Goal: Information Seeking & Learning: Learn about a topic

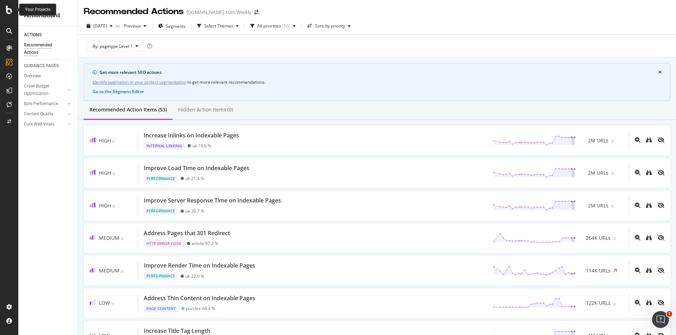
click at [13, 8] on div at bounding box center [9, 10] width 17 height 8
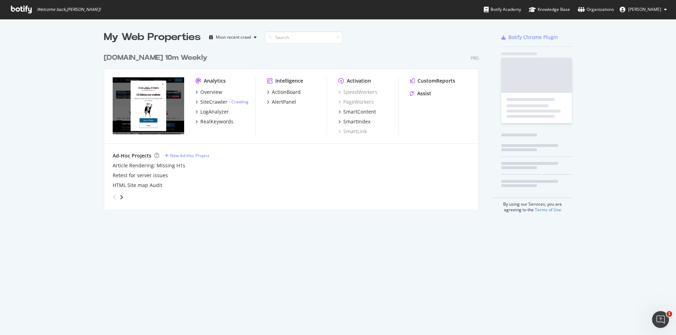
scroll to position [330, 665]
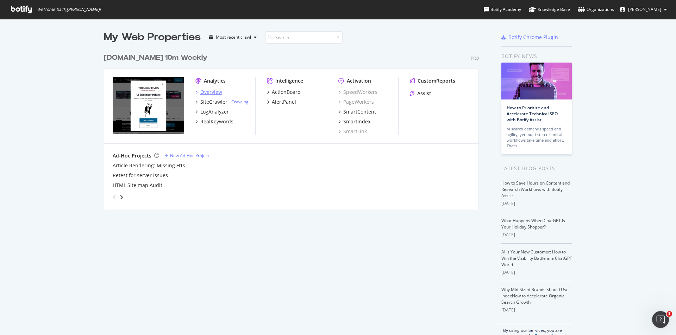
click at [207, 93] on div "Overview" at bounding box center [211, 92] width 22 height 7
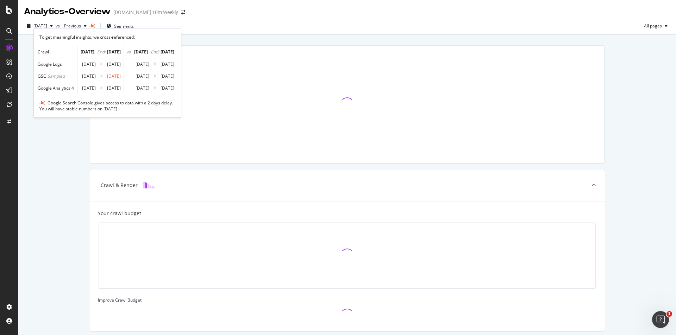
click at [132, 30] on div "To get meaningful insights, we cross-referenced: Crawl Aug. 29 End: Sep. 4 vs A…" at bounding box center [107, 73] width 148 height 90
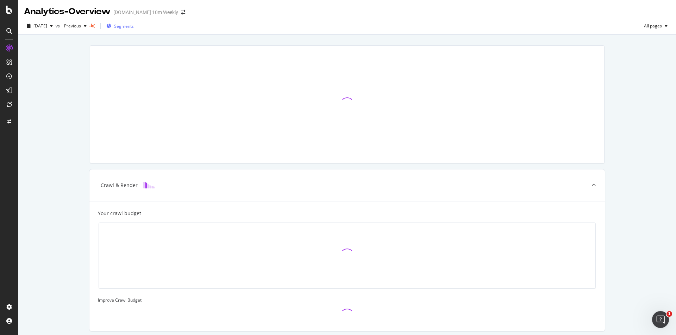
click at [134, 26] on span "Segments" at bounding box center [124, 26] width 20 height 6
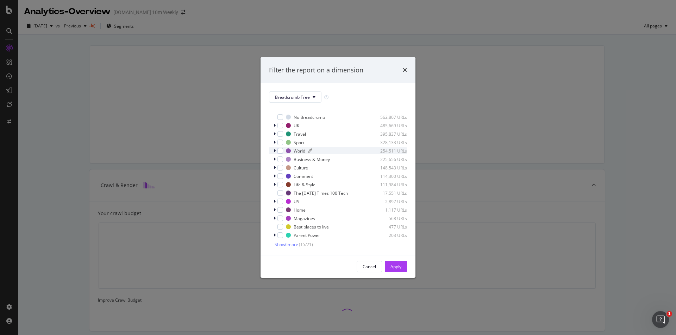
scroll to position [6, 0]
click at [290, 244] on span "Show 6 more" at bounding box center [287, 244] width 24 height 6
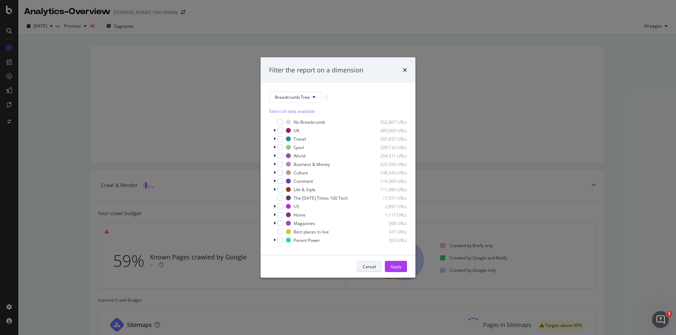
click at [366, 266] on div "Cancel" at bounding box center [369, 267] width 13 height 6
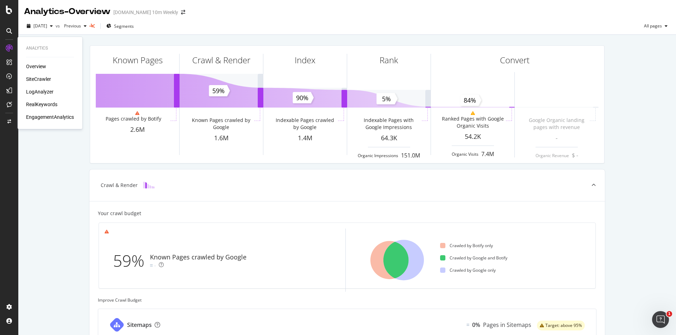
click at [39, 78] on div "SiteCrawler" at bounding box center [38, 79] width 25 height 7
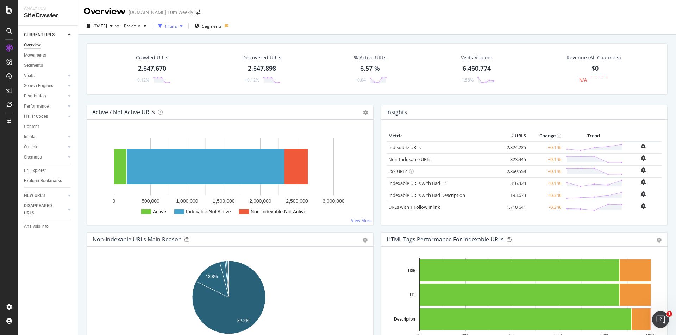
click at [177, 25] on div "Filters" at bounding box center [171, 26] width 12 height 6
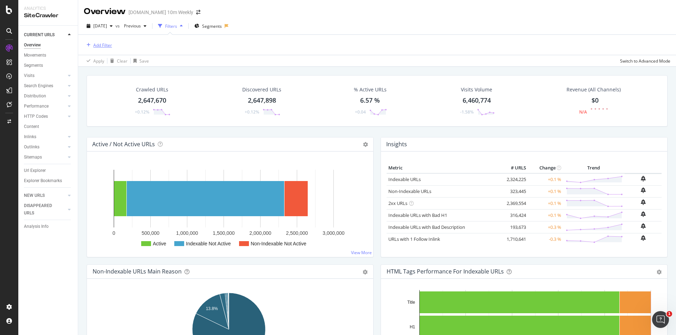
click at [111, 45] on div "Add Filter" at bounding box center [102, 45] width 19 height 6
type input "world-cup"
click at [177, 26] on div "Filters" at bounding box center [171, 26] width 12 height 6
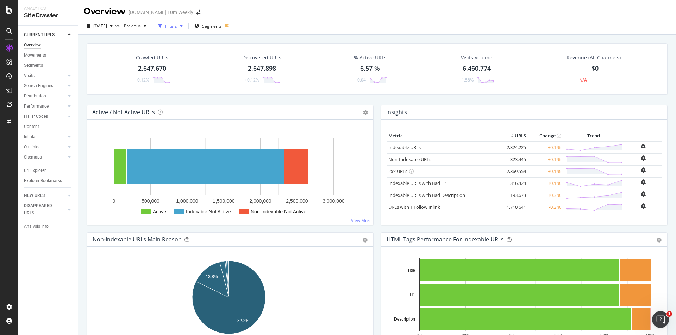
click at [177, 26] on div "Filters" at bounding box center [171, 26] width 12 height 6
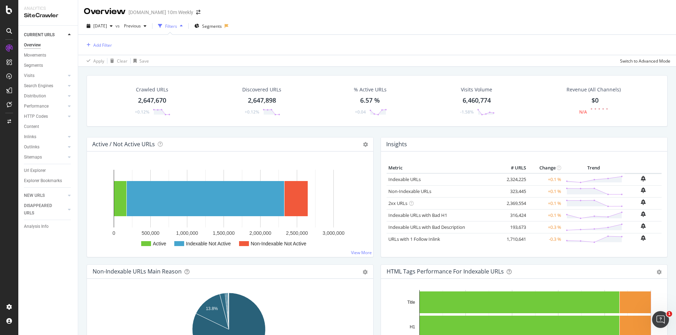
click at [115, 47] on div "Add Filter" at bounding box center [377, 45] width 586 height 20
click at [110, 46] on div "Add Filter" at bounding box center [102, 45] width 19 height 6
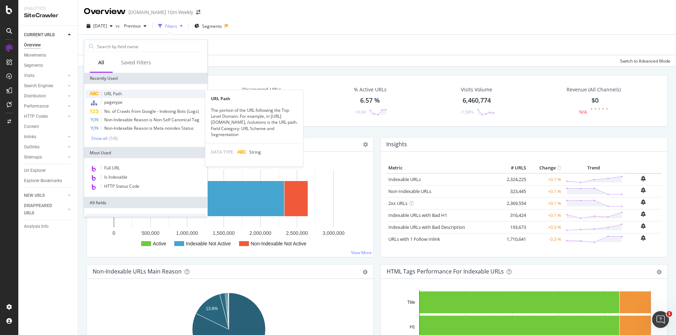
click at [116, 94] on span "URL Path" at bounding box center [113, 94] width 18 height 6
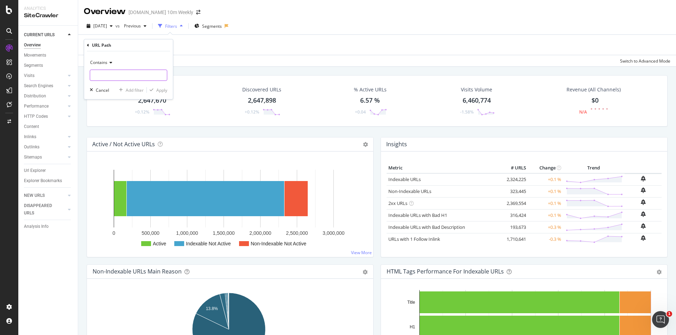
click at [110, 74] on input "text" at bounding box center [128, 75] width 77 height 11
paste input "world-cup"
type input "world-cup"
click at [160, 90] on div "Apply" at bounding box center [161, 90] width 11 height 6
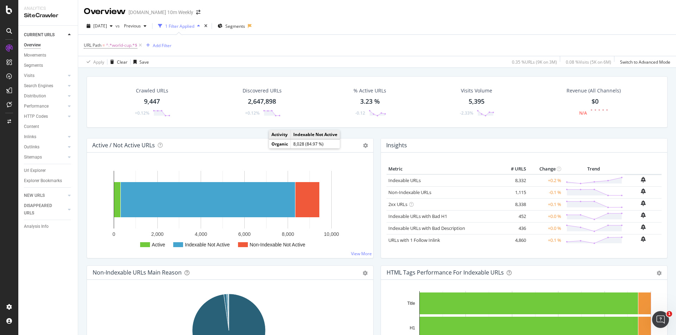
click at [151, 103] on div "9,447" at bounding box center [152, 101] width 16 height 9
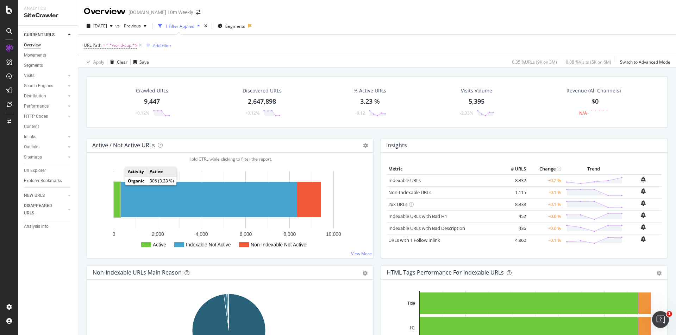
click at [117, 190] on rect "A chart." at bounding box center [117, 199] width 6 height 35
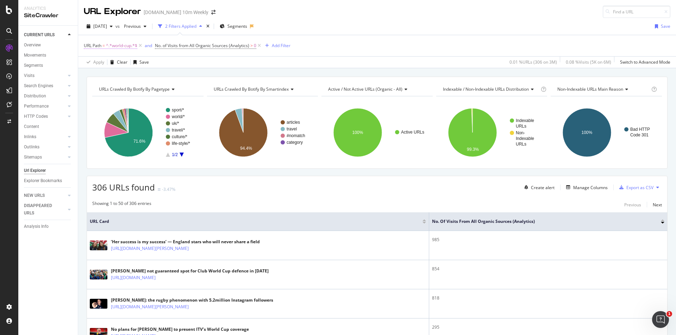
click at [115, 46] on span "^.*world-cup.*$" at bounding box center [121, 46] width 31 height 10
click at [93, 75] on input "world-cup" at bounding box center [123, 74] width 67 height 11
type input "/world-cup"
click at [155, 88] on div "button" at bounding box center [152, 90] width 10 height 4
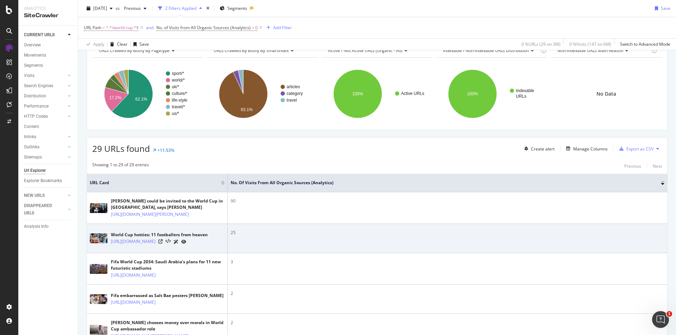
scroll to position [106, 0]
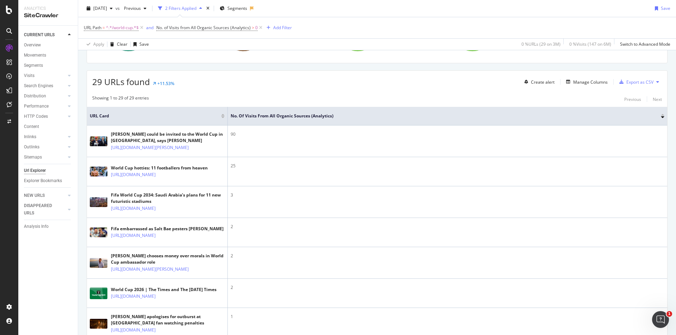
click at [223, 118] on div at bounding box center [223, 117] width 4 height 2
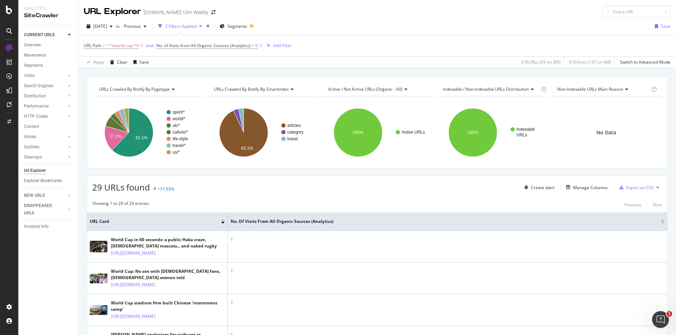
click at [221, 222] on div at bounding box center [223, 223] width 4 height 2
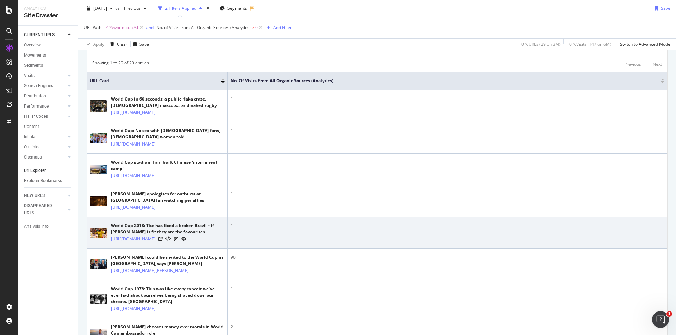
scroll to position [35, 0]
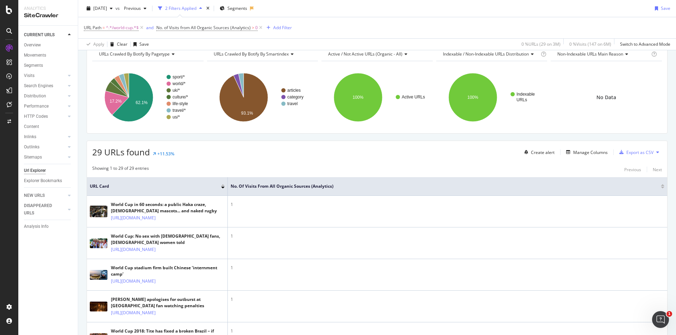
click at [302, 183] on th "No. of Visits from All Organic Sources (Analytics)" at bounding box center [447, 186] width 439 height 19
click at [661, 187] on div at bounding box center [663, 188] width 4 height 2
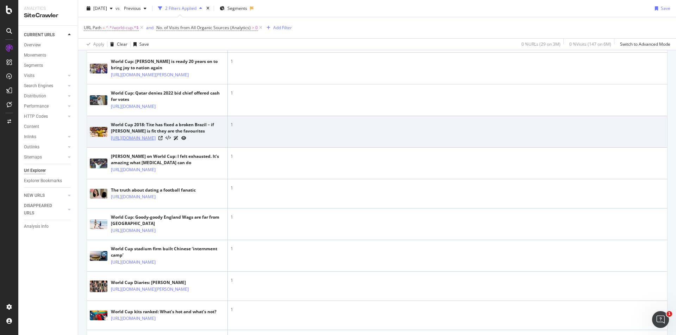
scroll to position [365, 0]
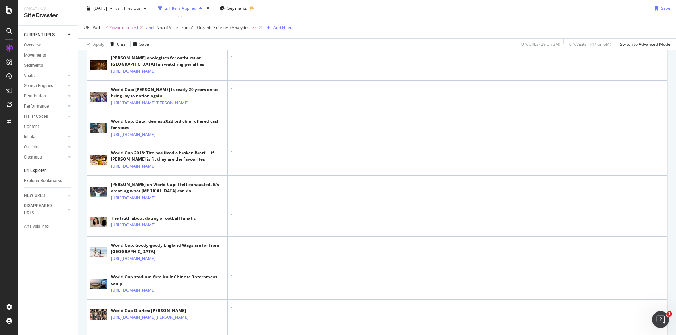
click at [134, 41] on link "https://www.thetimes.com/sport/football/world-cup" at bounding box center [133, 37] width 45 height 7
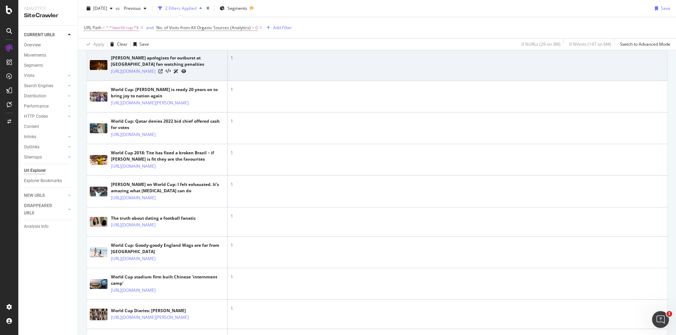
scroll to position [118, 0]
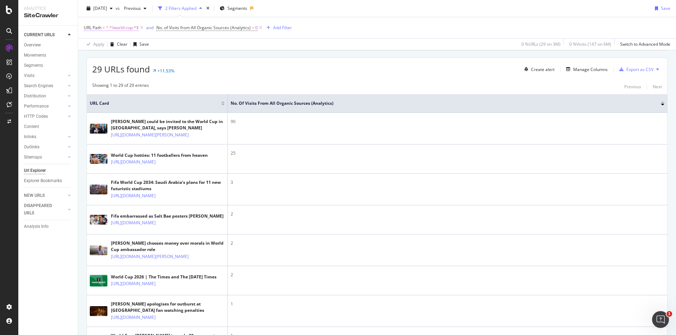
click at [126, 26] on span "^.*/world-cup.*$" at bounding box center [122, 28] width 33 height 10
paste input "magazines/style"
type input "/magazines/style"
click at [162, 71] on div "Apply" at bounding box center [161, 72] width 11 height 6
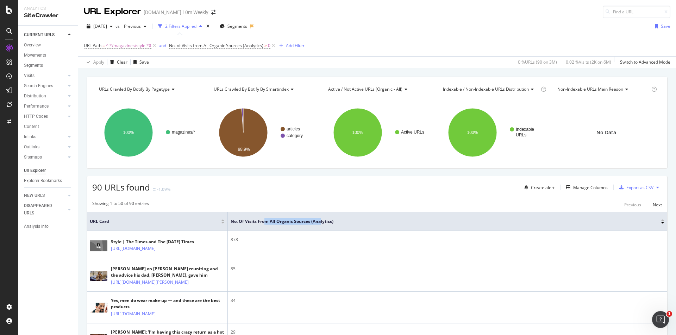
drag, startPoint x: 274, startPoint y: 225, endPoint x: 321, endPoint y: 229, distance: 47.0
click at [321, 229] on th "No. of Visits from All Organic Sources (Analytics)" at bounding box center [447, 222] width 439 height 19
click at [128, 46] on span "^.*/magazines/style.*$" at bounding box center [128, 46] width 45 height 10
paste input "world/israel-hamas-war"
type input "/world/israel-hamas-war"
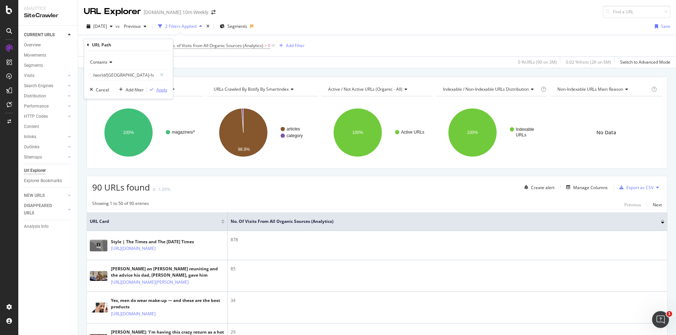
click at [163, 90] on div "Apply" at bounding box center [161, 90] width 11 height 6
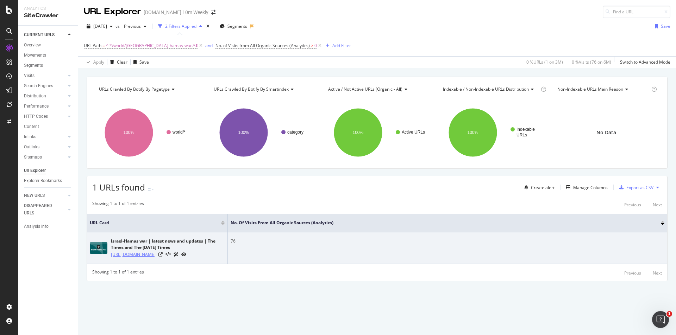
click at [156, 258] on link "https://www.thetimes.com/world/israel-hamas-war" at bounding box center [133, 254] width 45 height 7
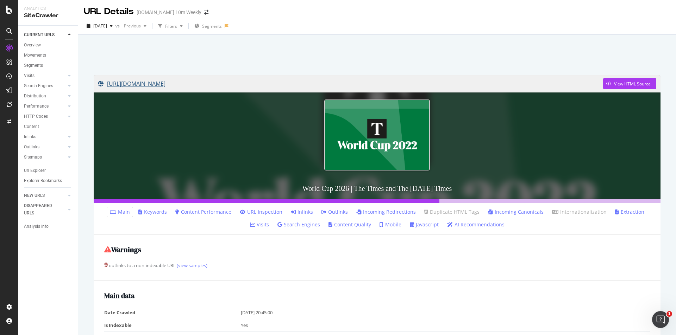
click at [187, 82] on link "[URL][DOMAIN_NAME]" at bounding box center [350, 84] width 505 height 18
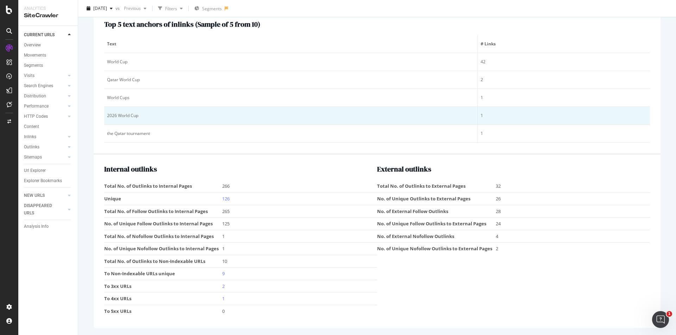
scroll to position [44, 0]
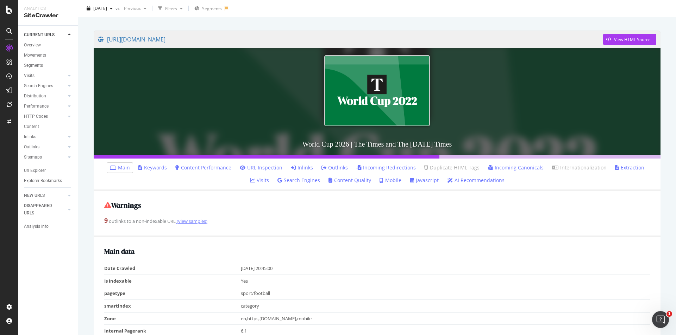
click at [190, 222] on link "(view samples)" at bounding box center [192, 221] width 32 height 6
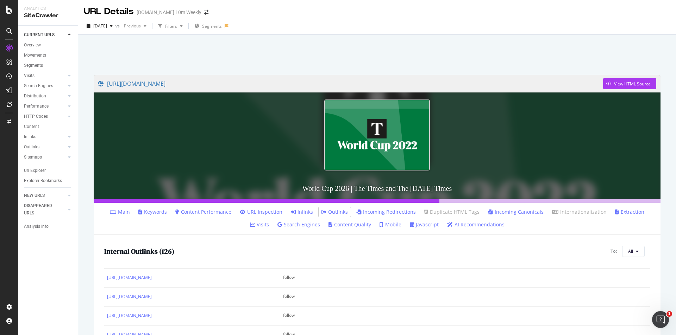
scroll to position [35, 0]
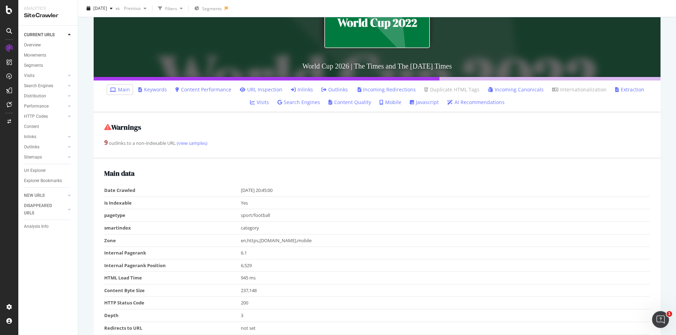
scroll to position [141, 0]
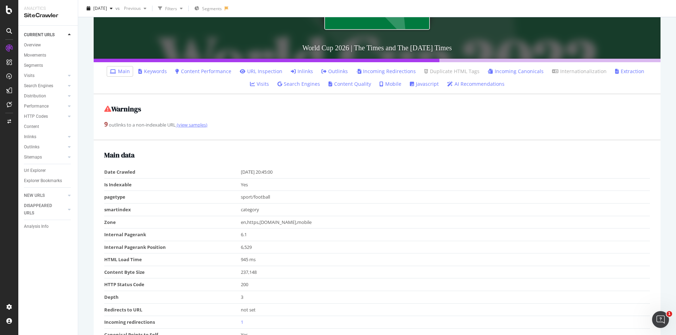
click at [191, 122] on link "(view samples)" at bounding box center [192, 125] width 32 height 6
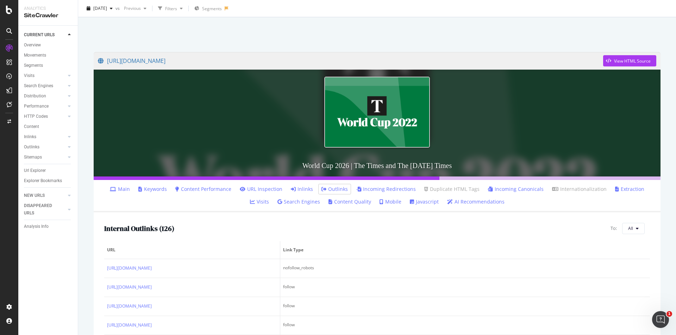
scroll to position [122, 0]
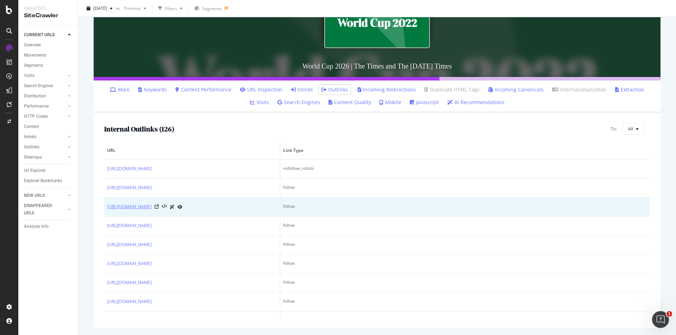
click at [152, 206] on link "[URL][DOMAIN_NAME]" at bounding box center [129, 206] width 45 height 7
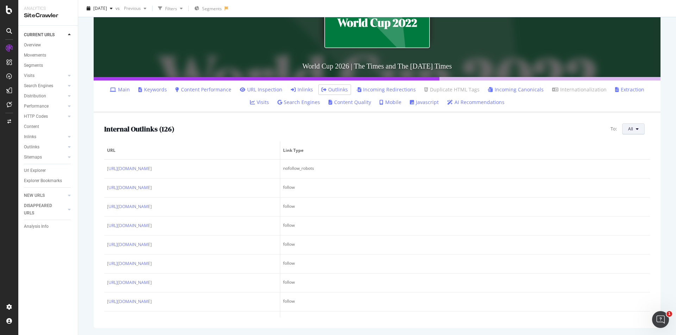
click at [636, 130] on icon at bounding box center [637, 129] width 3 height 4
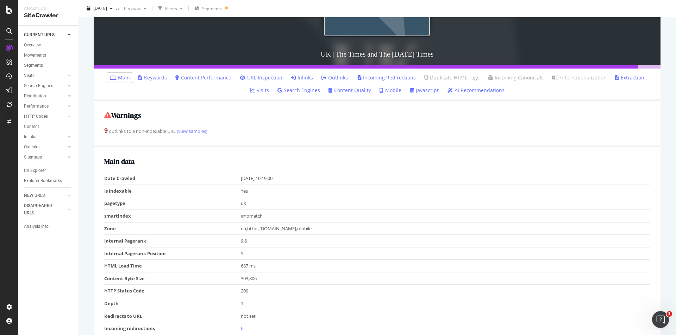
scroll to position [141, 0]
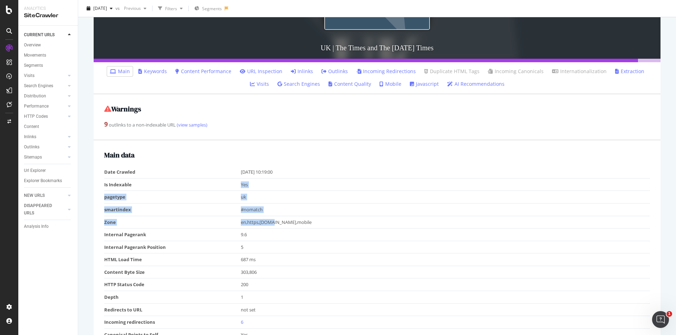
drag, startPoint x: 228, startPoint y: 183, endPoint x: 272, endPoint y: 223, distance: 59.8
click at [272, 223] on tbody "Date Crawled 2025-08-29 10:19:00 Is Indexable Yes pagetype uk smartindex #nomat…" at bounding box center [377, 278] width 546 height 225
drag, startPoint x: 133, startPoint y: 248, endPoint x: 171, endPoint y: 248, distance: 38.4
click at [171, 248] on td "Internal Pagerank Position" at bounding box center [172, 247] width 137 height 13
click at [134, 234] on td "Internal Pagerank" at bounding box center [172, 235] width 137 height 13
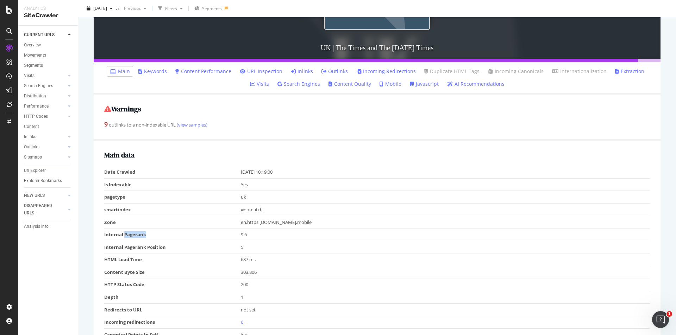
click at [134, 234] on td "Internal Pagerank" at bounding box center [172, 235] width 137 height 13
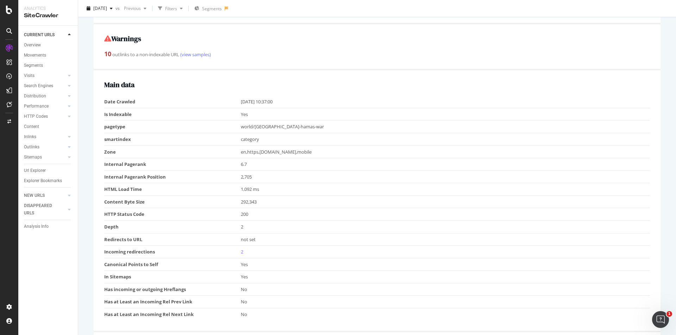
scroll to position [246, 0]
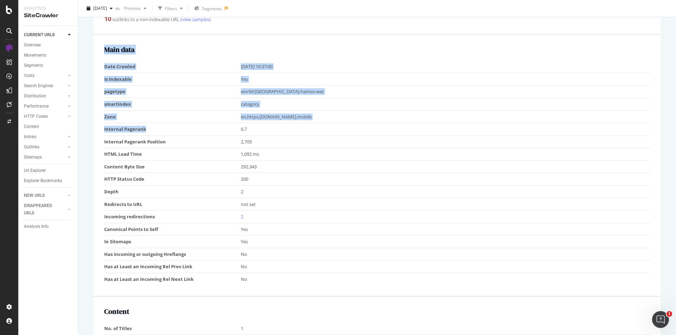
drag, startPoint x: 103, startPoint y: 128, endPoint x: 164, endPoint y: 129, distance: 60.9
click at [164, 129] on div "Main data Date Crawled 2025-08-29 10:37:00 Is Indexable Yes pagetype world/isra…" at bounding box center [377, 166] width 567 height 262
click at [158, 129] on td "Internal Pagerank" at bounding box center [172, 129] width 137 height 13
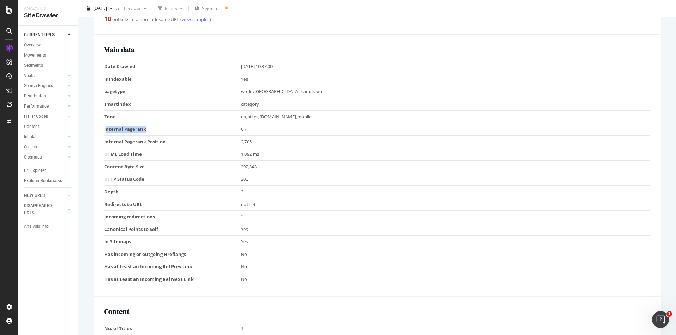
drag, startPoint x: 150, startPoint y: 130, endPoint x: 105, endPoint y: 130, distance: 45.1
click at [105, 130] on td "Internal Pagerank" at bounding box center [172, 129] width 137 height 13
drag, startPoint x: 240, startPoint y: 192, endPoint x: 244, endPoint y: 192, distance: 3.9
click at [244, 192] on td "2" at bounding box center [445, 191] width 409 height 13
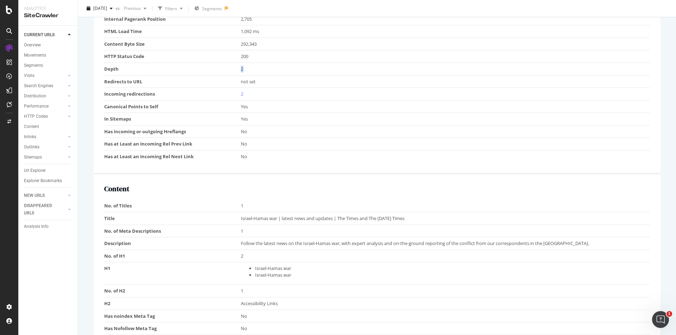
scroll to position [178, 0]
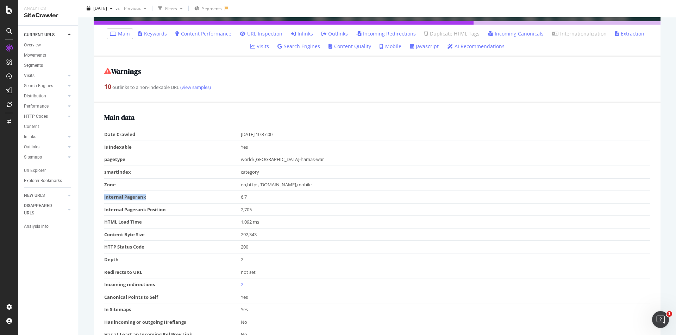
drag, startPoint x: 162, startPoint y: 194, endPoint x: 105, endPoint y: 195, distance: 57.7
click at [105, 195] on td "Internal Pagerank" at bounding box center [172, 197] width 137 height 13
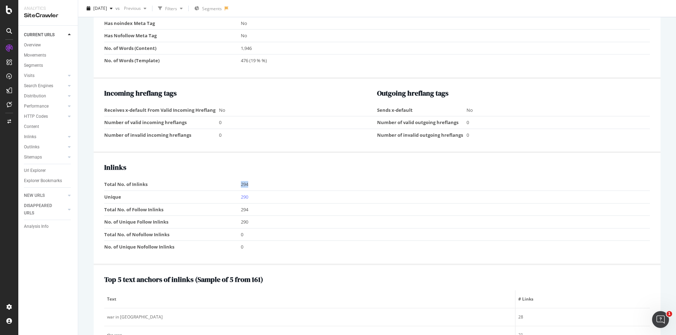
drag, startPoint x: 256, startPoint y: 184, endPoint x: 233, endPoint y: 183, distance: 23.2
click at [233, 183] on tr "Total No. of Inlinks 294" at bounding box center [377, 184] width 546 height 12
copy tr "294"
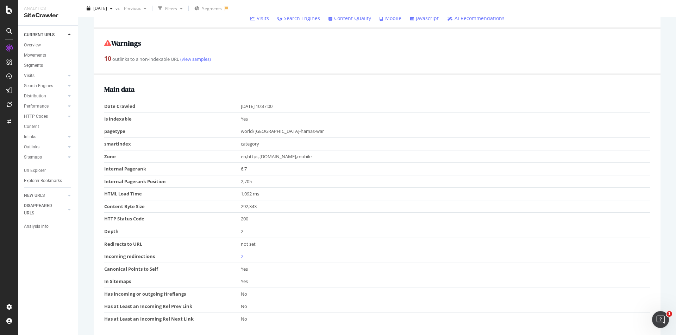
scroll to position [205, 0]
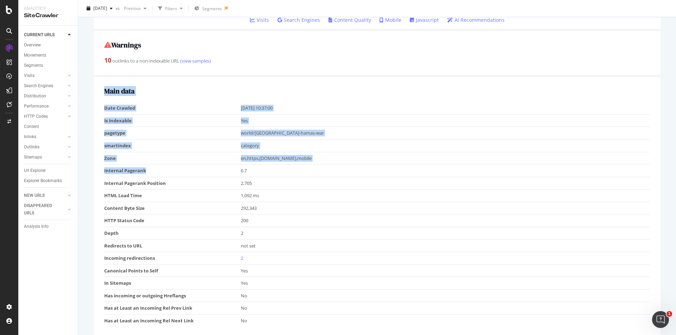
drag, startPoint x: 104, startPoint y: 171, endPoint x: 156, endPoint y: 172, distance: 52.5
click at [156, 172] on div "Main data Date Crawled 2025-08-29 10:37:00 Is Indexable Yes pagetype world/isra…" at bounding box center [377, 208] width 567 height 262
click at [152, 172] on td "Internal Pagerank" at bounding box center [172, 171] width 137 height 13
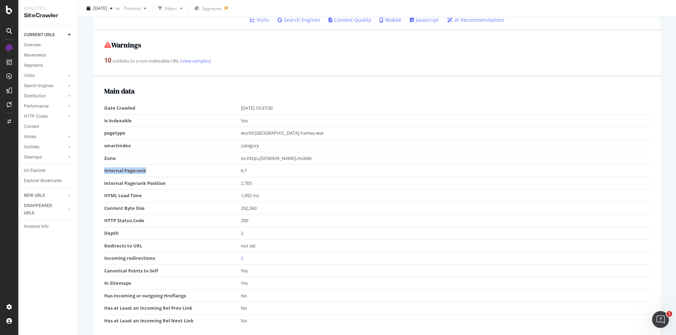
drag, startPoint x: 150, startPoint y: 172, endPoint x: 105, endPoint y: 172, distance: 45.4
click at [105, 172] on td "Internal Pagerank" at bounding box center [172, 171] width 137 height 13
copy td "Internal Pagerank"
click at [233, 172] on tr "Internal Pagerank 6.7" at bounding box center [377, 171] width 546 height 13
copy tr "6.7"
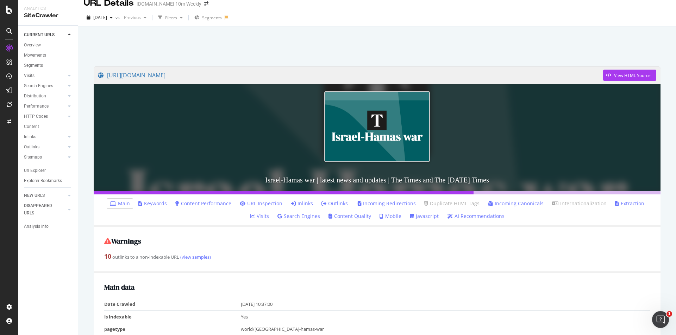
scroll to position [0, 0]
